Goal: Check status: Check status

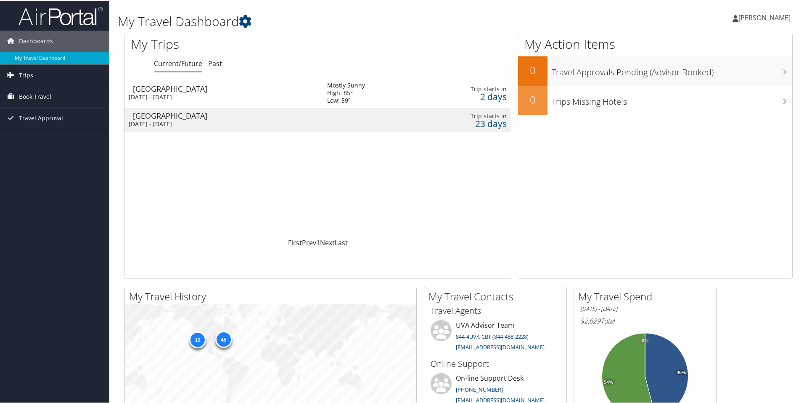
click at [32, 73] on span "Trips" at bounding box center [26, 74] width 14 height 21
click at [32, 93] on link "Current/Future Trips" at bounding box center [54, 91] width 109 height 13
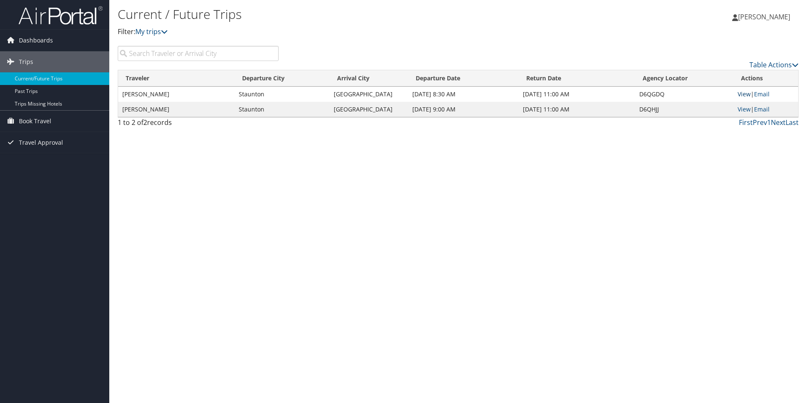
click at [746, 95] on link "View" at bounding box center [744, 94] width 13 height 8
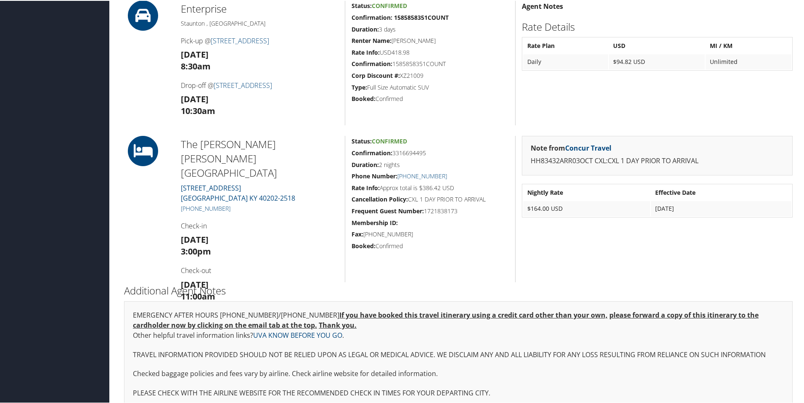
scroll to position [271, 0]
